Goal: Information Seeking & Learning: Find specific page/section

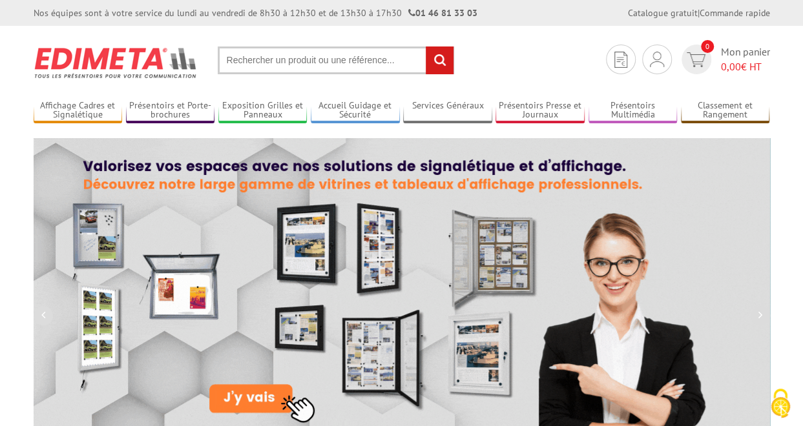
click at [296, 58] on input "text" at bounding box center [336, 61] width 236 height 28
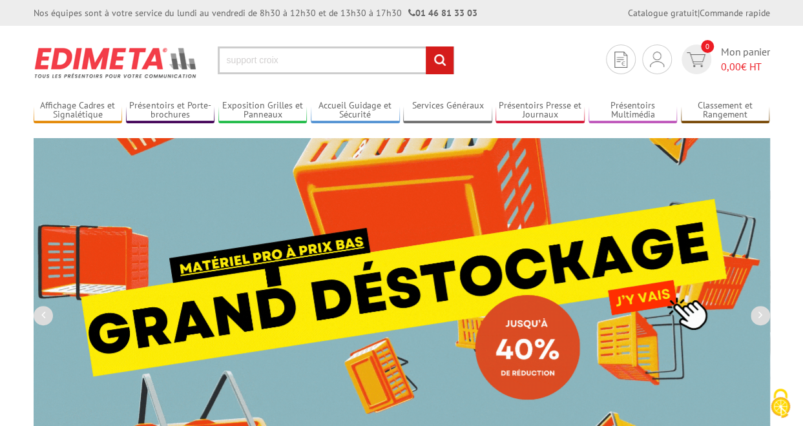
type input "support croix"
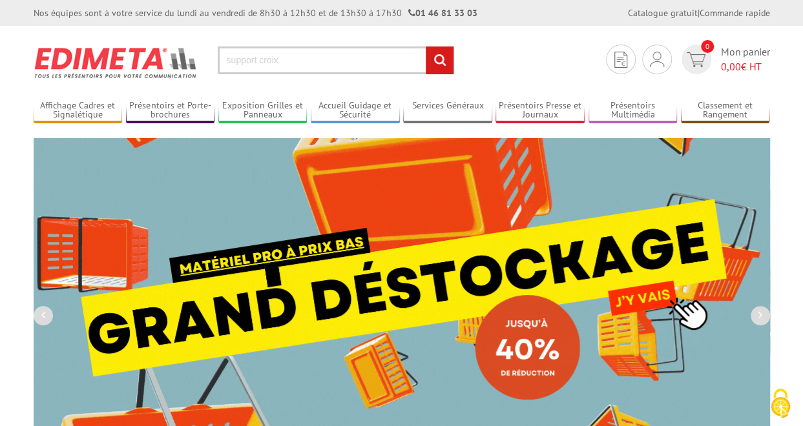
click at [438, 56] on input "rechercher" at bounding box center [440, 61] width 28 height 28
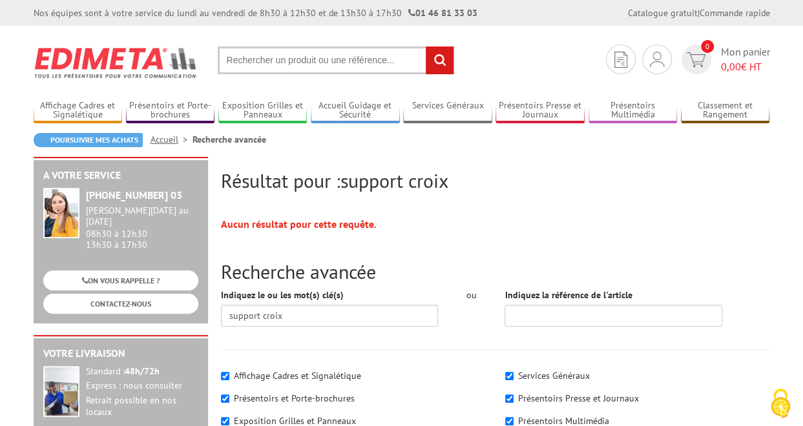
click at [286, 65] on input "text" at bounding box center [336, 61] width 236 height 28
click at [290, 55] on input "text" at bounding box center [336, 61] width 236 height 28
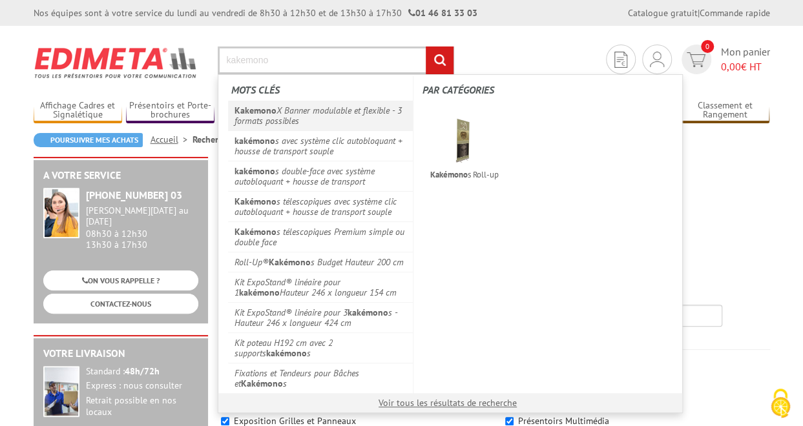
type input "kakemono"
click at [283, 104] on link "Kakemono X Banner modulable et flexible - 3 formats possibles" at bounding box center [320, 116] width 185 height 30
